Goal: Task Accomplishment & Management: Manage account settings

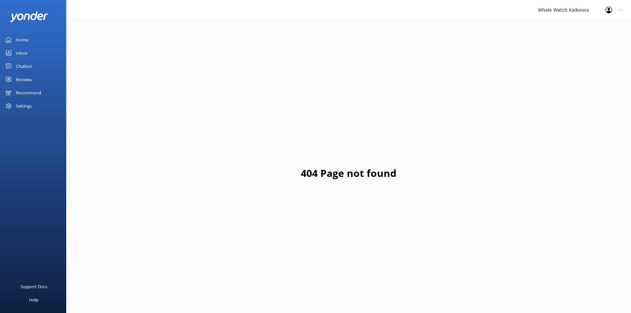
click at [33, 53] on link "Inbox" at bounding box center [33, 52] width 66 height 13
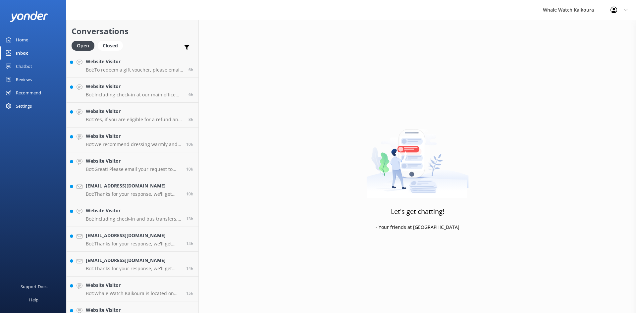
scroll to position [114, 0]
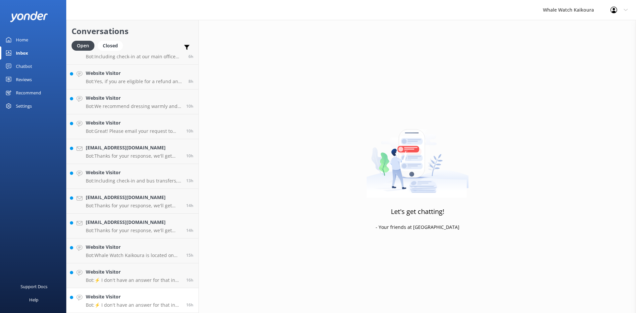
click at [155, 298] on h4 "Website Visitor" at bounding box center [133, 296] width 95 height 7
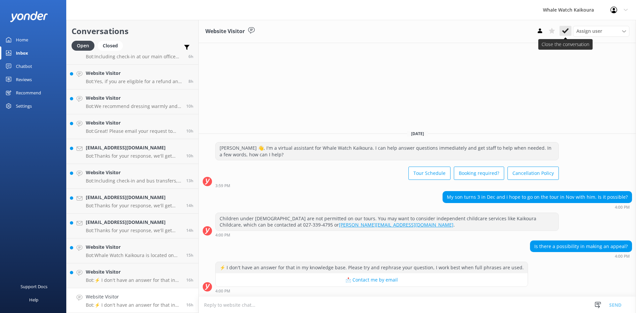
click at [569, 30] on button at bounding box center [565, 31] width 12 height 10
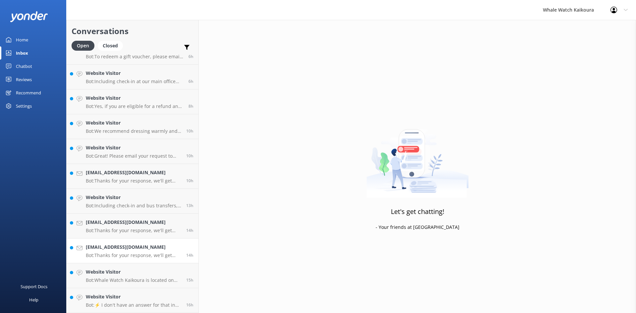
scroll to position [89, 0]
click at [156, 278] on p "Bot: Whale Watch Kaikoura is located on [GEOGRAPHIC_DATA], [STREET_ADDRESS]. It…" at bounding box center [133, 280] width 95 height 6
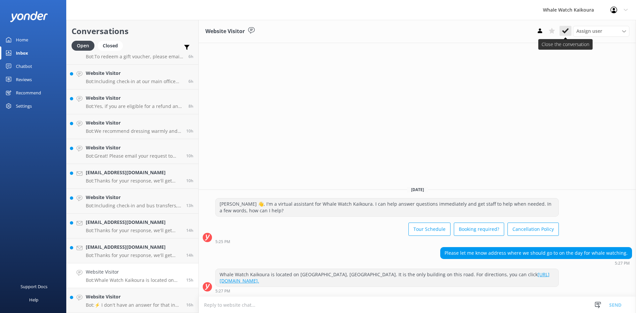
click at [563, 28] on icon at bounding box center [565, 30] width 7 height 7
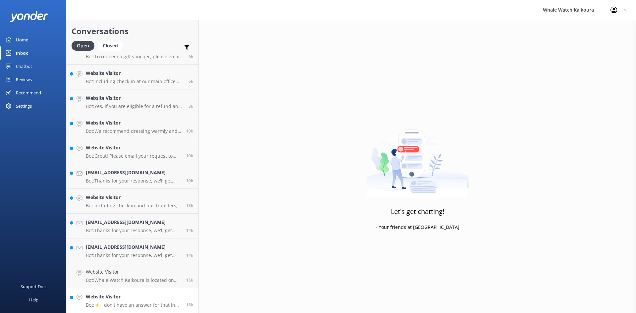
click at [127, 309] on link "Website Visitor Bot: ⚡ I don't have an answer for that in my knowledge base. Pl…" at bounding box center [133, 300] width 132 height 25
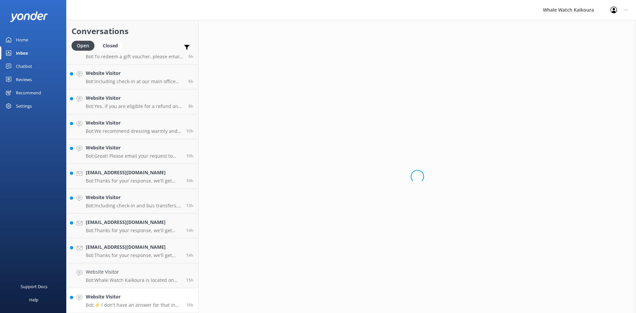
scroll to position [65, 0]
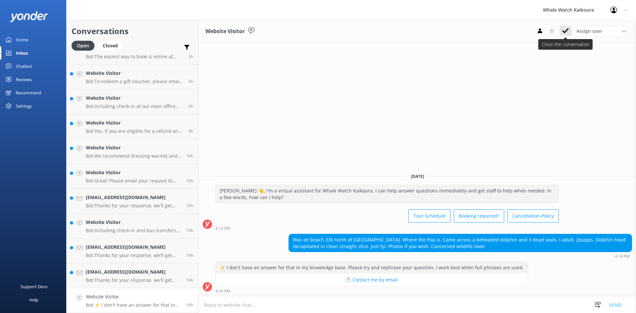
click at [564, 31] on icon at bounding box center [565, 30] width 7 height 7
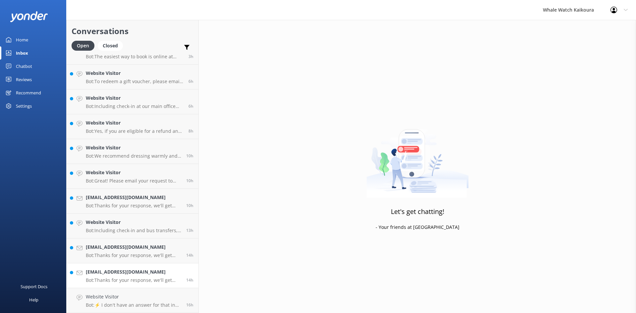
scroll to position [40, 0]
click at [167, 299] on h4 "[EMAIL_ADDRESS][DOMAIN_NAME]" at bounding box center [133, 296] width 95 height 7
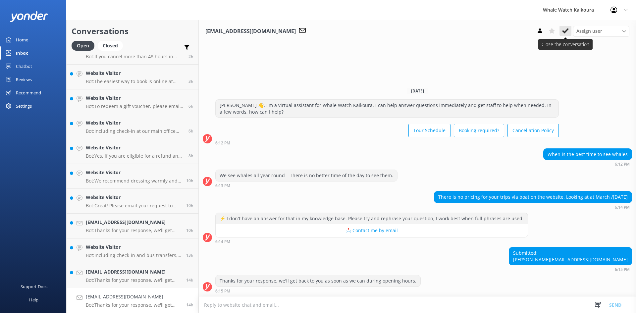
click at [565, 31] on use at bounding box center [565, 30] width 7 height 5
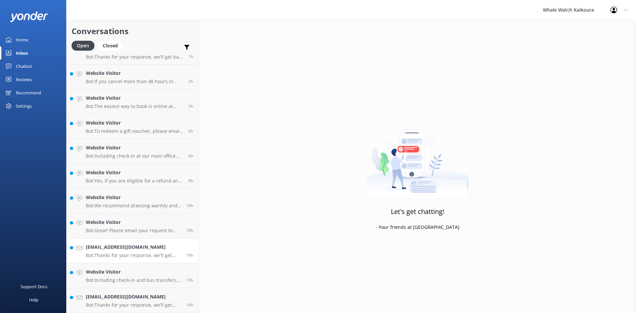
scroll to position [15, 0]
click at [105, 274] on h4 "Website Visitor" at bounding box center [133, 271] width 95 height 7
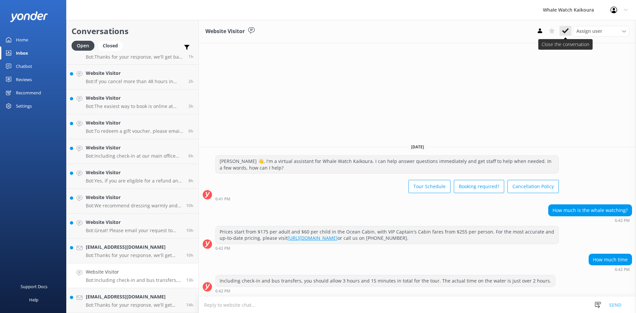
click at [565, 26] on button at bounding box center [565, 31] width 12 height 10
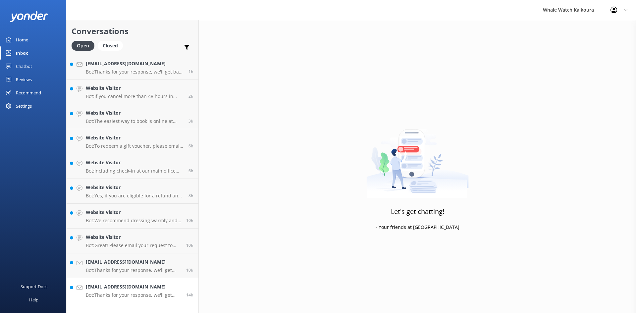
click at [138, 293] on p "Bot: Thanks for your response, we'll get back to you as soon as we can during o…" at bounding box center [133, 295] width 95 height 6
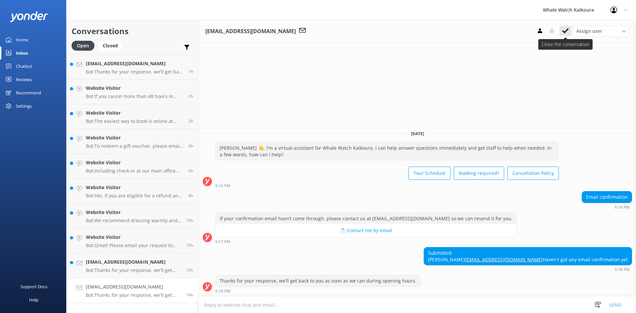
click at [567, 30] on use at bounding box center [565, 30] width 7 height 5
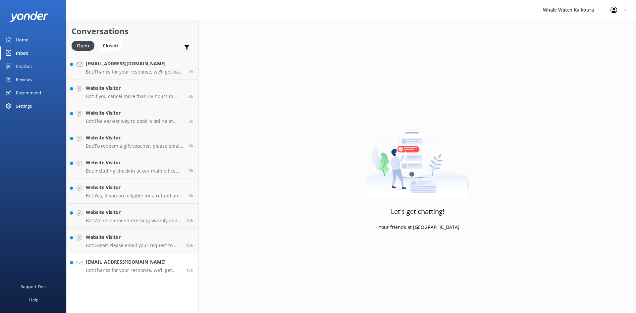
click at [143, 268] on p "Bot: Thanks for your response, we'll get back to you as soon as we can during o…" at bounding box center [133, 270] width 95 height 6
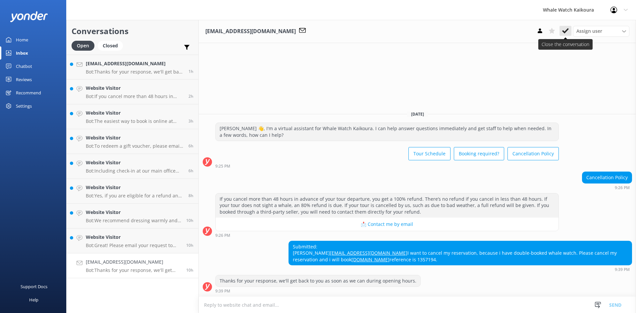
click at [563, 34] on icon at bounding box center [565, 30] width 7 height 7
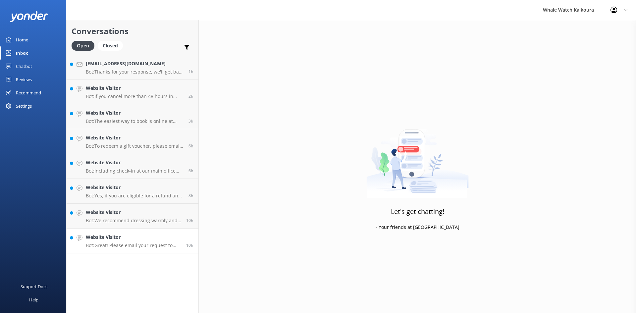
click at [149, 239] on h4 "Website Visitor" at bounding box center [133, 236] width 95 height 7
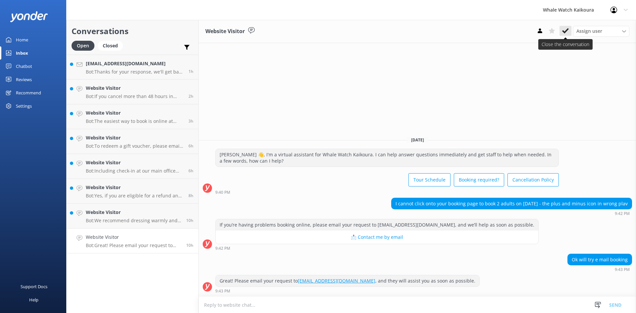
click at [566, 32] on icon at bounding box center [565, 30] width 7 height 7
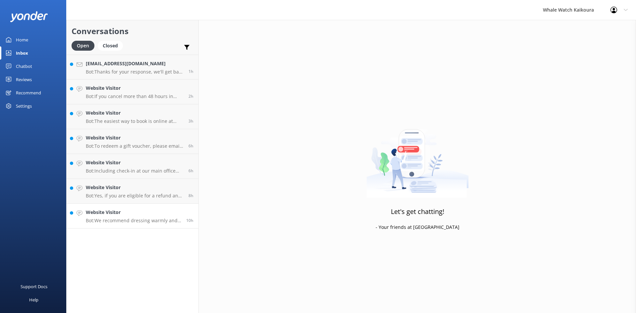
click at [151, 215] on h4 "Website Visitor" at bounding box center [133, 212] width 95 height 7
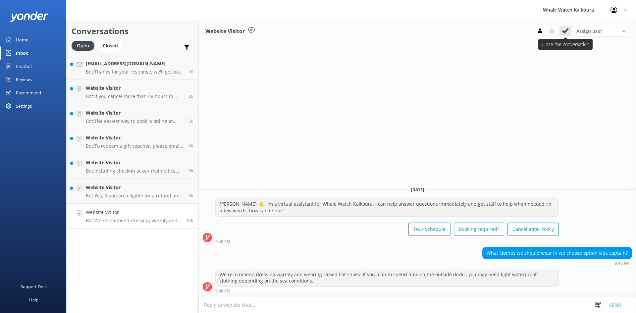
click at [565, 28] on icon at bounding box center [565, 30] width 7 height 7
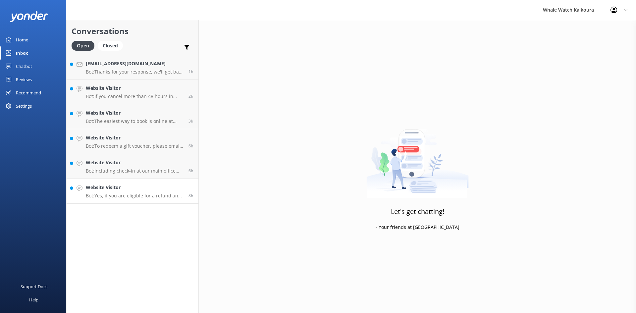
drag, startPoint x: 124, startPoint y: 187, endPoint x: 129, endPoint y: 183, distance: 6.6
click at [124, 187] on h4 "Website Visitor" at bounding box center [135, 187] width 98 height 7
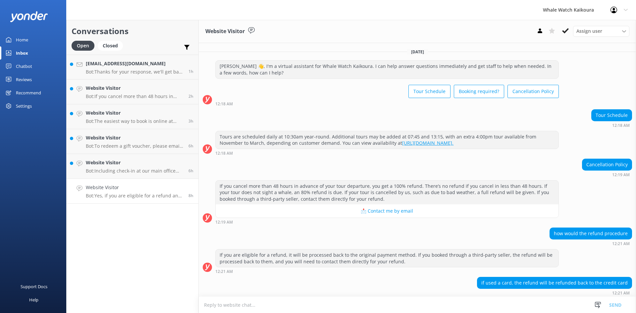
scroll to position [23, 0]
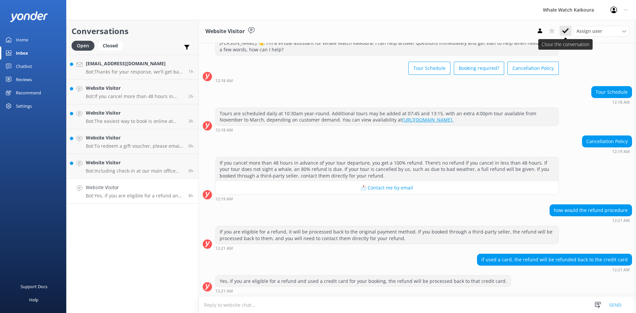
click at [568, 32] on button at bounding box center [565, 31] width 12 height 10
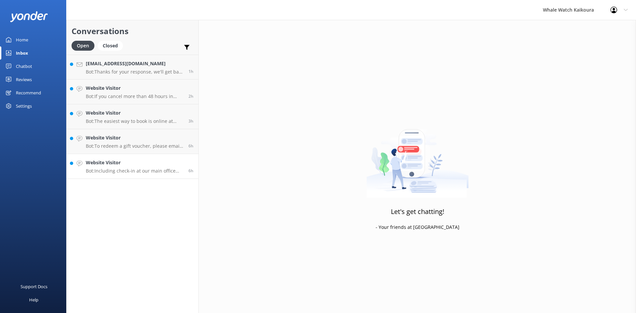
click at [150, 165] on h4 "Website Visitor" at bounding box center [135, 162] width 98 height 7
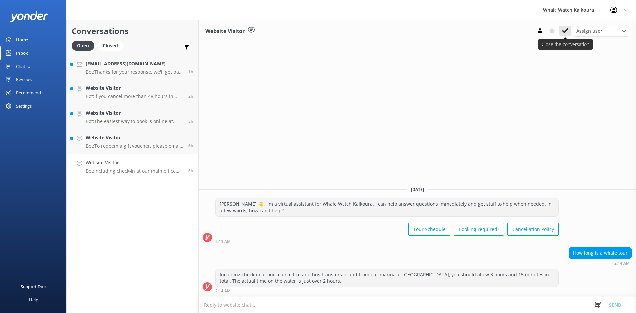
click at [563, 33] on icon at bounding box center [565, 30] width 7 height 7
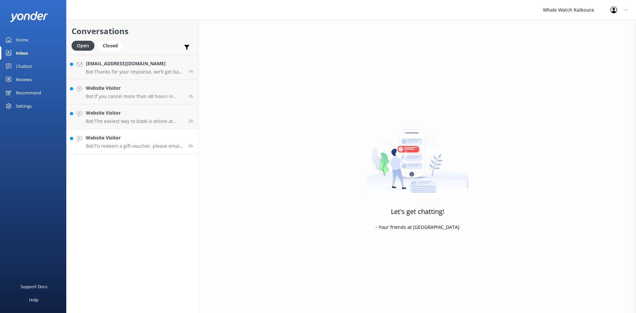
click at [164, 143] on p "Bot: To redeem a gift voucher, please email our Customer Support team at [EMAIL…" at bounding box center [135, 146] width 98 height 6
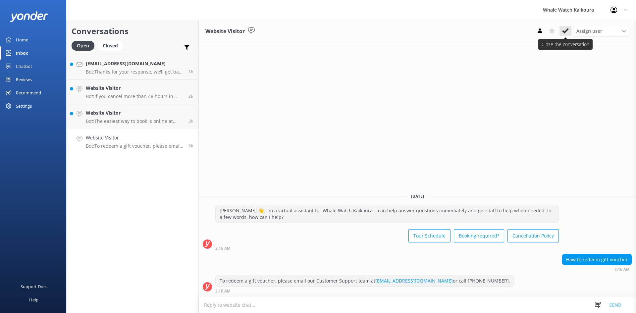
click at [565, 33] on icon at bounding box center [565, 30] width 7 height 7
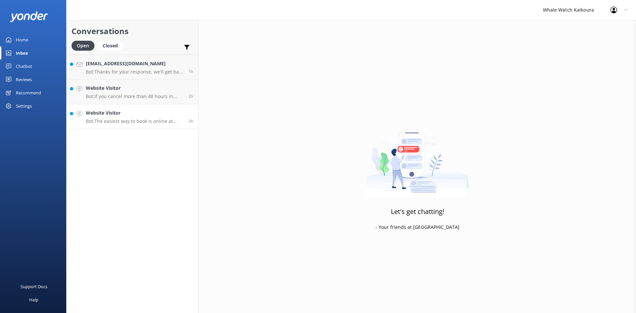
click at [132, 113] on h4 "Website Visitor" at bounding box center [135, 112] width 98 height 7
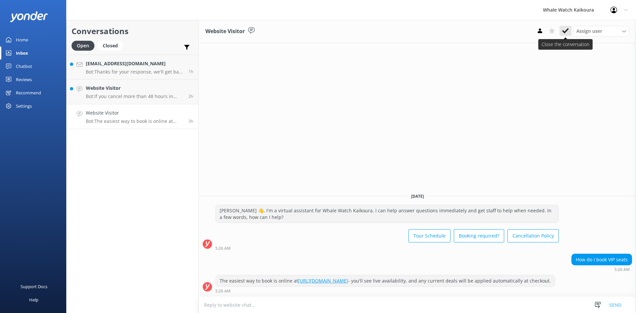
click at [564, 32] on use at bounding box center [565, 30] width 7 height 5
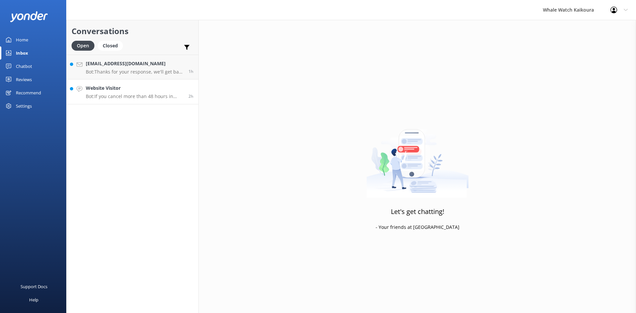
drag, startPoint x: 153, startPoint y: 96, endPoint x: 171, endPoint y: 89, distance: 19.1
click at [153, 96] on p "Bot: If you cancel more than 48 hours in advance of your tour departure, you ge…" at bounding box center [135, 96] width 98 height 6
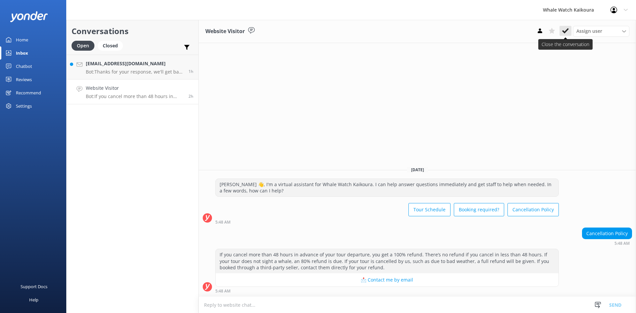
click at [566, 29] on icon at bounding box center [565, 30] width 7 height 7
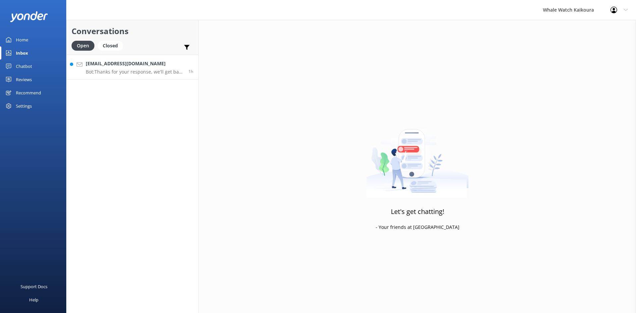
click at [122, 69] on div "[EMAIL_ADDRESS][DOMAIN_NAME] Bot: Thanks for your response, we'll get back to y…" at bounding box center [135, 67] width 98 height 14
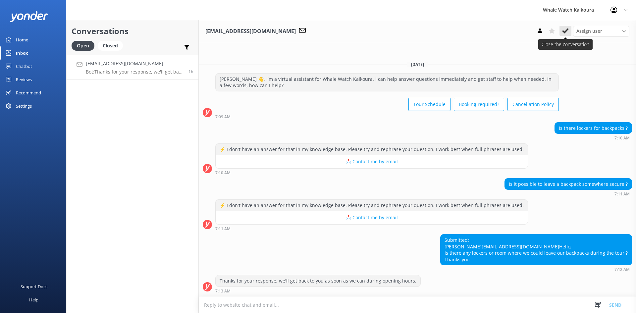
click at [569, 34] on button at bounding box center [565, 31] width 12 height 10
